Goal: Communication & Community: Ask a question

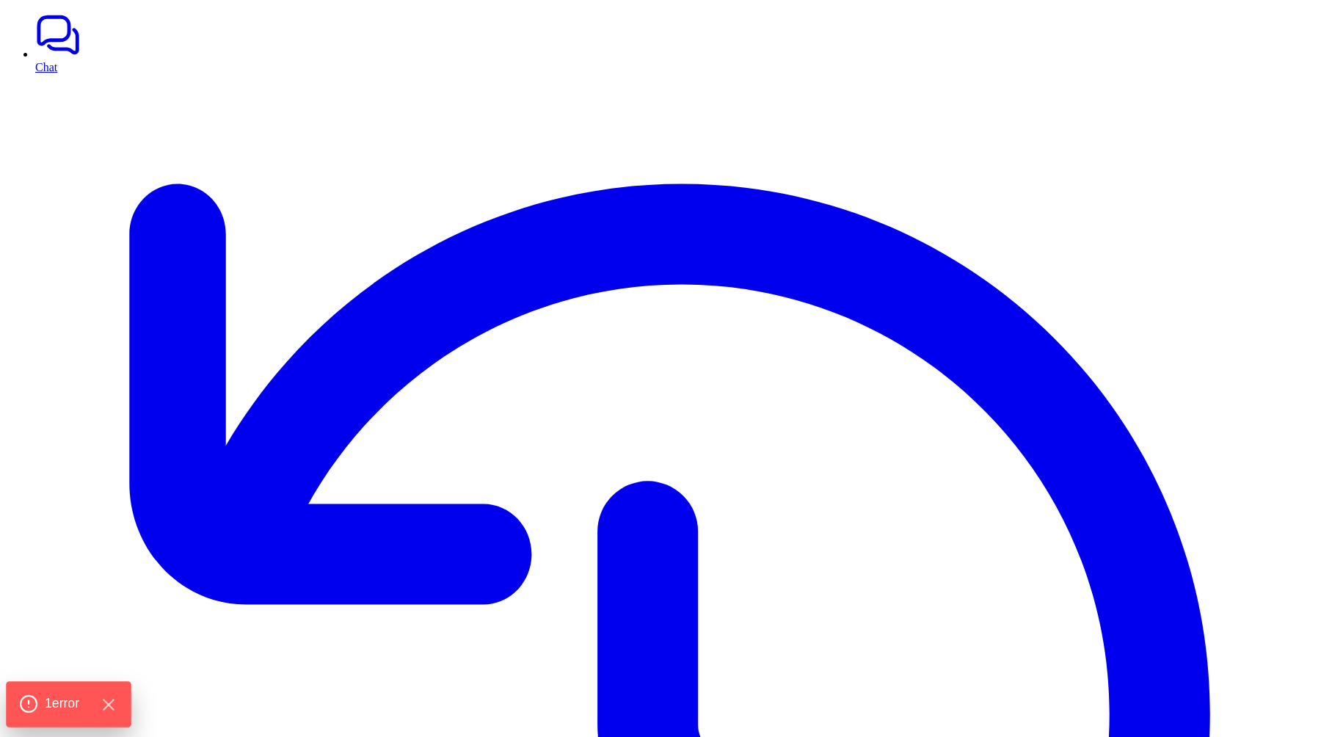
click at [55, 697] on span "1 error" at bounding box center [62, 703] width 34 height 19
click at [55, 696] on span "1 error" at bounding box center [62, 703] width 34 height 19
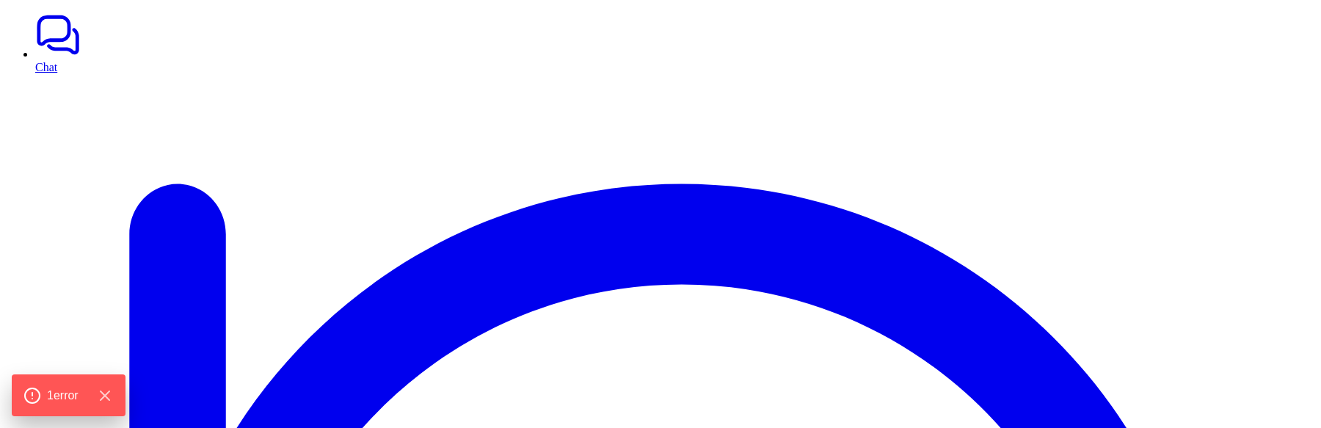
click at [70, 61] on link "Chat" at bounding box center [675, 43] width 1280 height 62
